Goal: Task Accomplishment & Management: Use online tool/utility

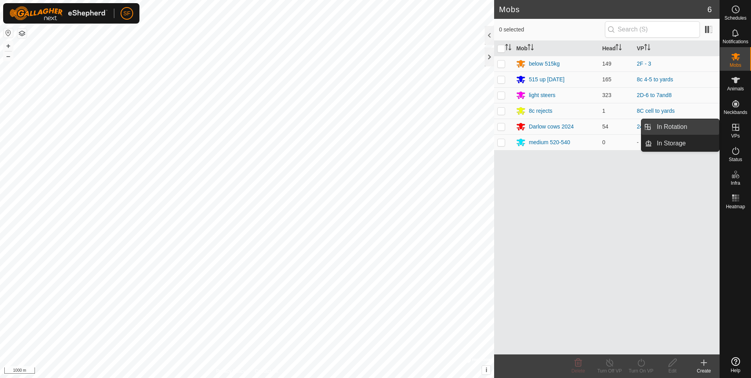
click at [679, 123] on link "In Rotation" at bounding box center [685, 127] width 67 height 16
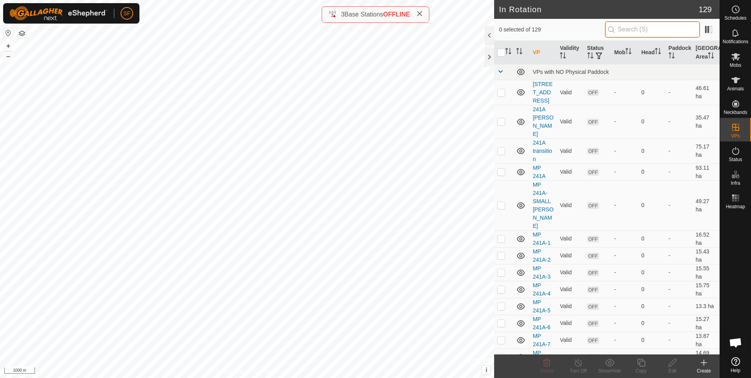
click at [661, 27] on input "text" at bounding box center [652, 29] width 95 height 17
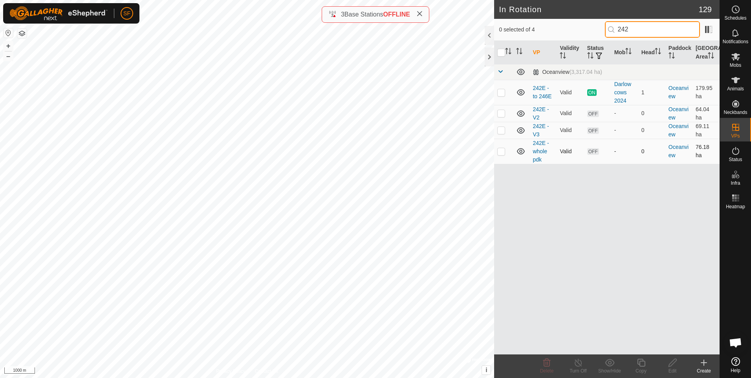
type input "242"
click at [501, 151] on p-checkbox at bounding box center [501, 151] width 8 height 6
click at [497, 152] on p-checkbox at bounding box center [501, 151] width 8 height 6
checkbox input "false"
click at [499, 114] on p-checkbox at bounding box center [501, 113] width 8 height 6
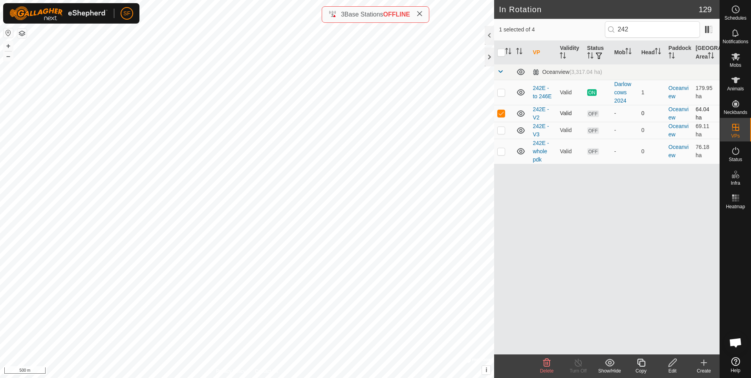
click at [499, 114] on p-checkbox at bounding box center [501, 113] width 8 height 6
checkbox input "false"
click at [500, 130] on p-checkbox at bounding box center [501, 130] width 8 height 6
drag, startPoint x: 501, startPoint y: 130, endPoint x: 505, endPoint y: 123, distance: 7.7
click at [502, 130] on p-checkbox at bounding box center [501, 130] width 8 height 6
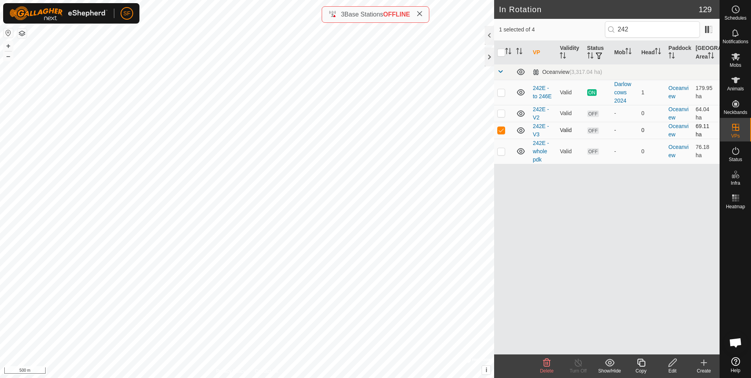
checkbox input "false"
click at [499, 91] on p-checkbox at bounding box center [501, 92] width 8 height 6
checkbox input "true"
click at [645, 28] on input "242" at bounding box center [652, 29] width 95 height 17
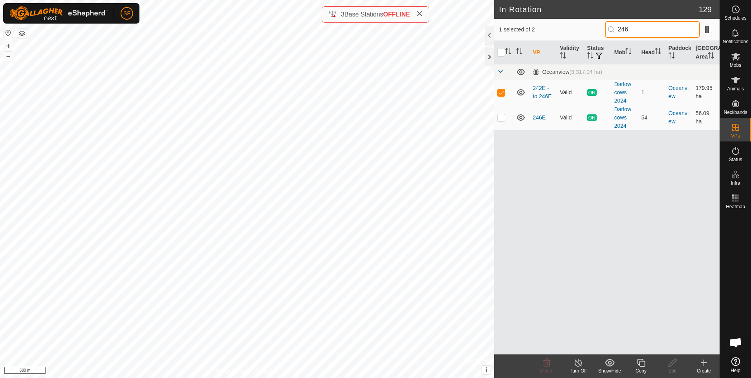
type input "246"
drag, startPoint x: 502, startPoint y: 91, endPoint x: 500, endPoint y: 97, distance: 7.0
click at [502, 92] on p-checkbox at bounding box center [501, 92] width 8 height 6
checkbox input "false"
click at [503, 119] on p-checkbox at bounding box center [501, 117] width 8 height 6
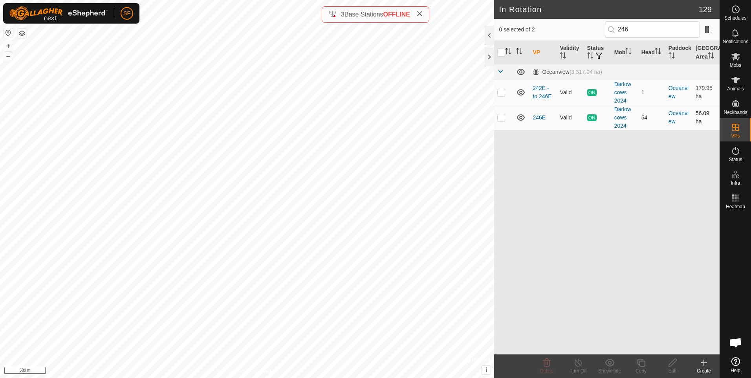
checkbox input "true"
click at [499, 93] on p-checkbox at bounding box center [501, 92] width 8 height 6
checkbox input "true"
click at [503, 116] on p-checkbox at bounding box center [501, 117] width 8 height 6
click at [501, 115] on p-checkbox at bounding box center [501, 117] width 8 height 6
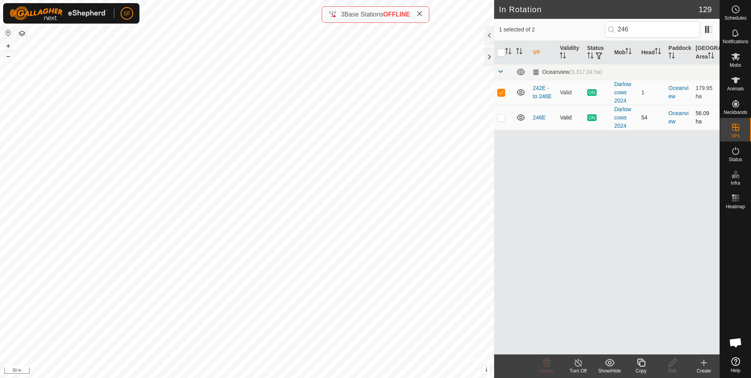
checkbox input "true"
click at [501, 92] on p-checkbox at bounding box center [501, 92] width 8 height 6
checkbox input "false"
click at [503, 119] on p-checkbox at bounding box center [501, 117] width 8 height 6
checkbox input "false"
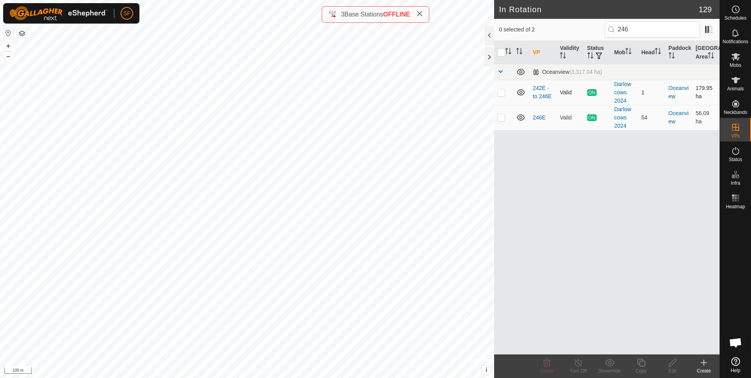
click at [504, 93] on p-checkbox at bounding box center [501, 92] width 8 height 6
checkbox input "true"
click at [581, 365] on icon at bounding box center [579, 362] width 10 height 9
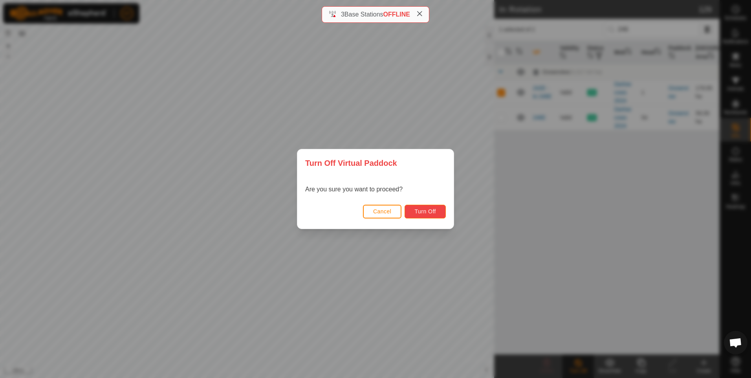
click at [424, 211] on span "Turn Off" at bounding box center [425, 211] width 22 height 6
